Goal: Information Seeking & Learning: Compare options

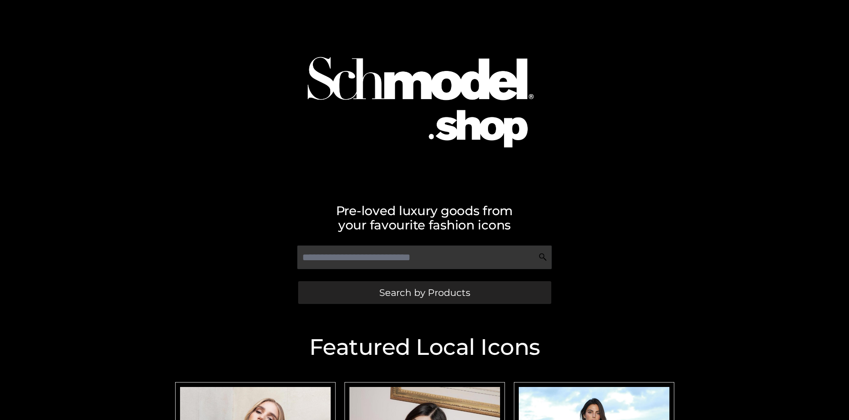
click at [425, 292] on span "Search by Products" at bounding box center [424, 292] width 91 height 9
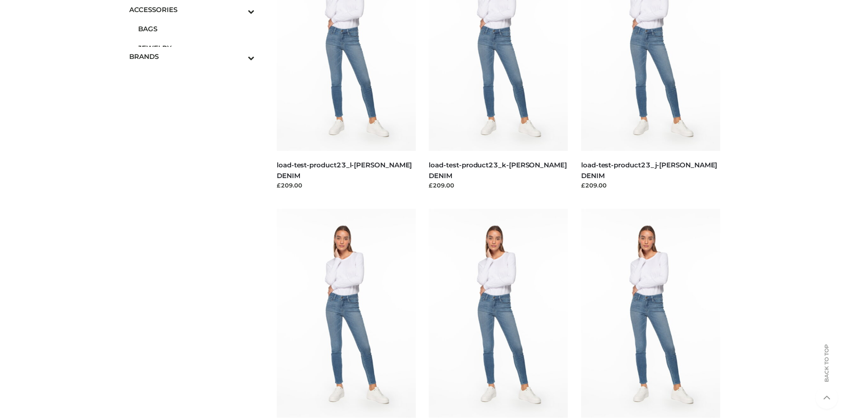
click at [196, 29] on span "BAGS" at bounding box center [196, 29] width 117 height 10
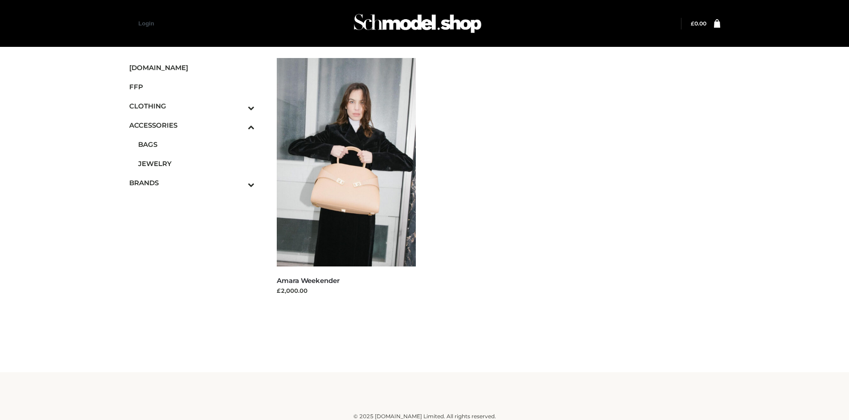
click at [239, 106] on icon "Toggle Submenu" at bounding box center [205, 108] width 100 height 10
click at [196, 144] on span "TOPS" at bounding box center [196, 144] width 117 height 10
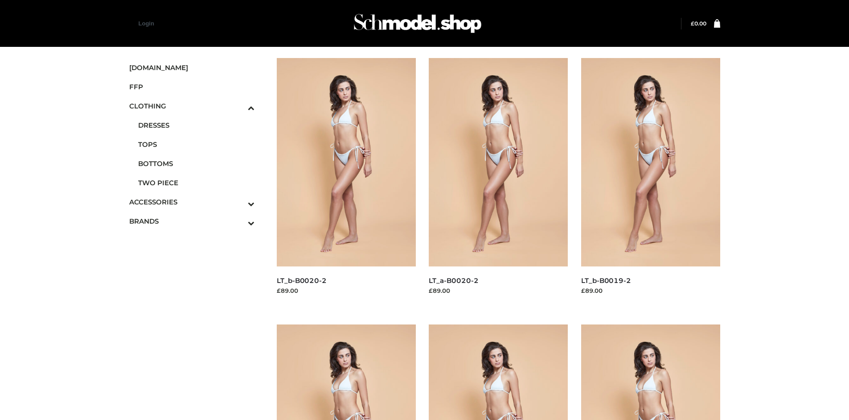
click at [499, 182] on img at bounding box center [498, 162] width 139 height 208
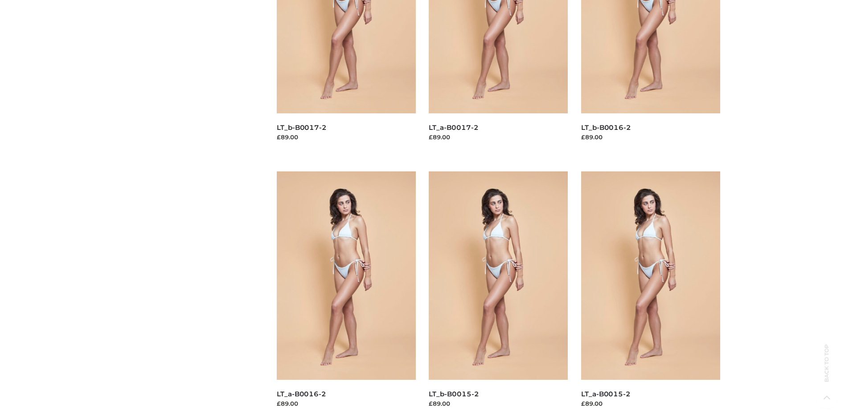
click at [651, 295] on img at bounding box center [650, 275] width 139 height 208
click at [346, 295] on img at bounding box center [346, 275] width 139 height 208
click at [499, 295] on img at bounding box center [498, 275] width 139 height 208
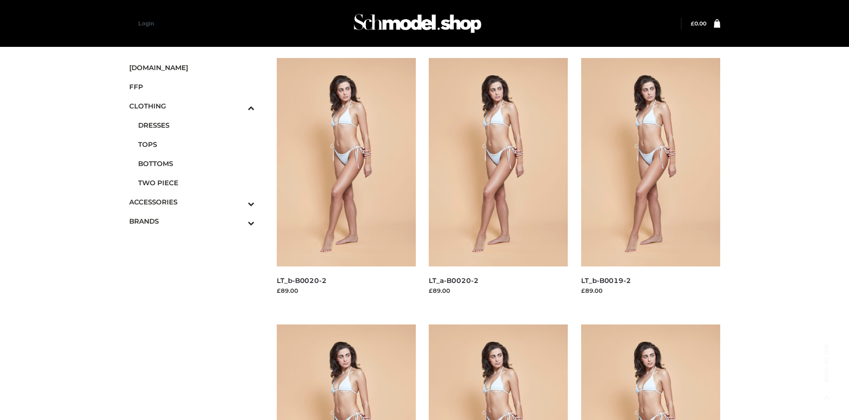
click at [239, 221] on icon "Toggle Submenu" at bounding box center [205, 223] width 100 height 10
click at [196, 182] on span "PARKERSMITH" at bounding box center [196, 182] width 117 height 10
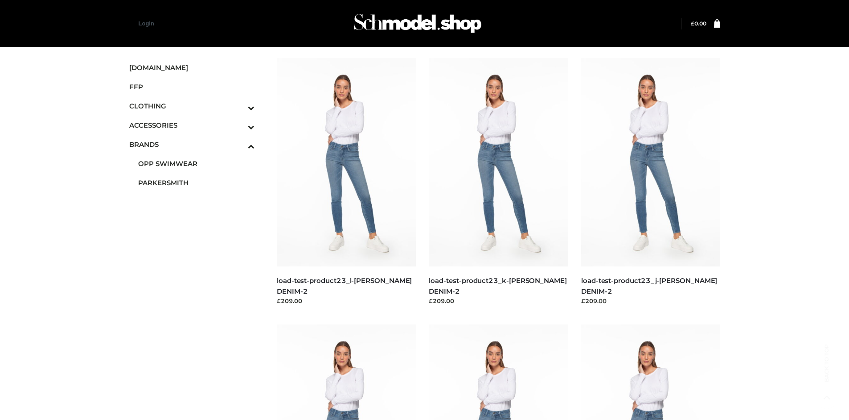
scroll to position [686, 0]
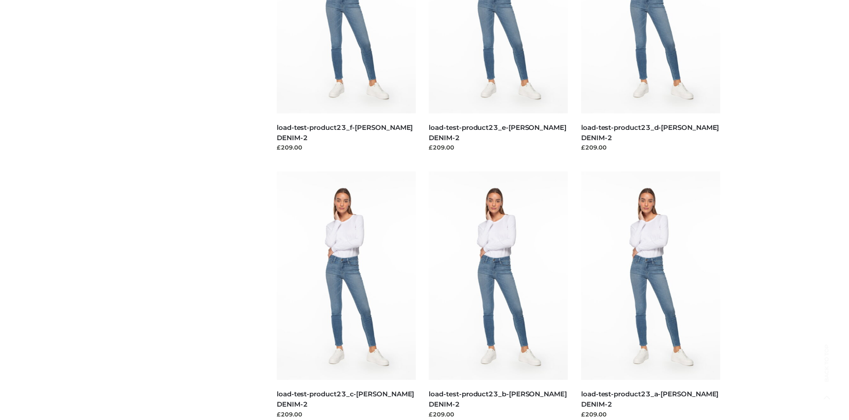
click at [346, 295] on img at bounding box center [346, 275] width 139 height 208
click at [499, 295] on img at bounding box center [498, 275] width 139 height 208
click at [346, 295] on img at bounding box center [346, 275] width 139 height 208
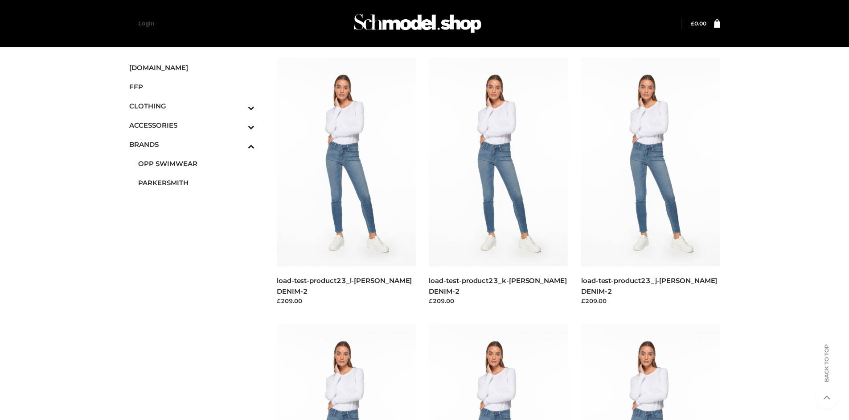
click at [346, 182] on img at bounding box center [346, 162] width 139 height 208
click at [192, 87] on span "FFP" at bounding box center [192, 87] width 126 height 10
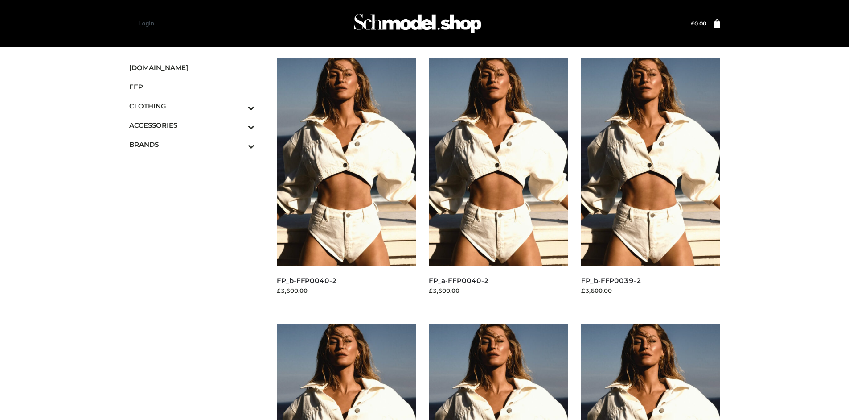
scroll to position [686, 0]
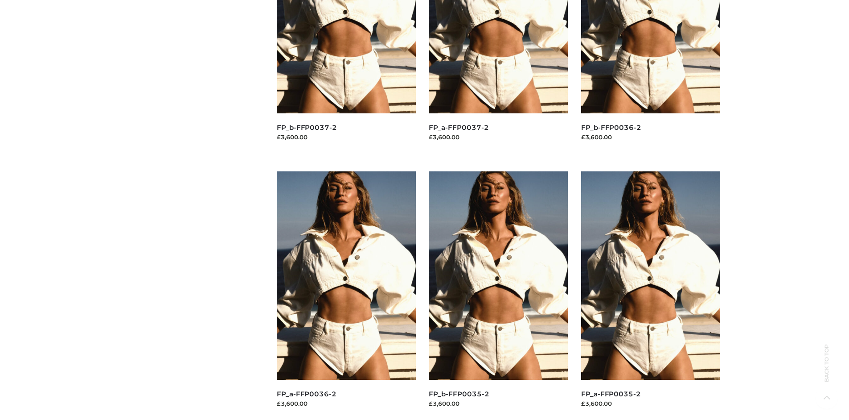
click at [651, 295] on img at bounding box center [650, 275] width 139 height 208
click at [499, 295] on img at bounding box center [498, 275] width 139 height 208
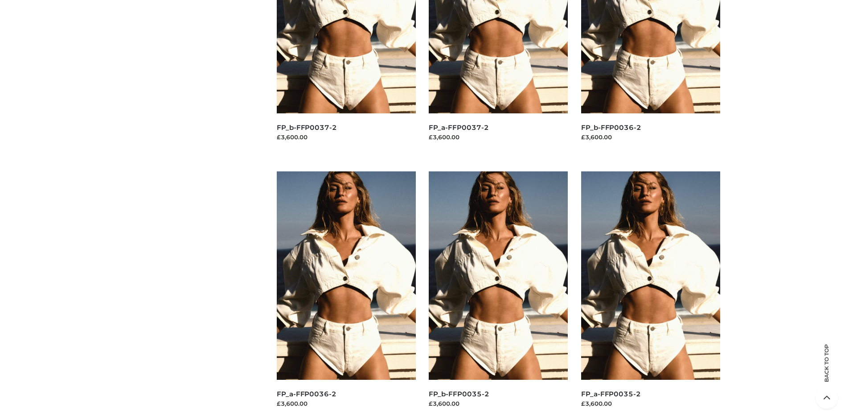
scroll to position [0, 0]
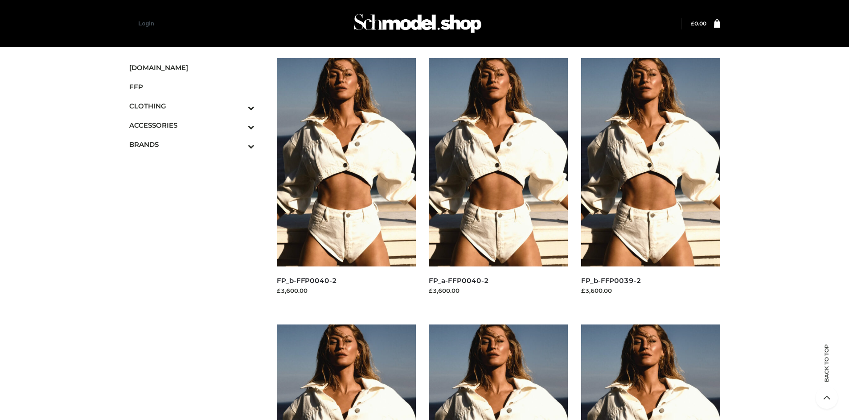
click at [346, 182] on img at bounding box center [346, 162] width 139 height 208
